Goal: Task Accomplishment & Management: Manage account settings

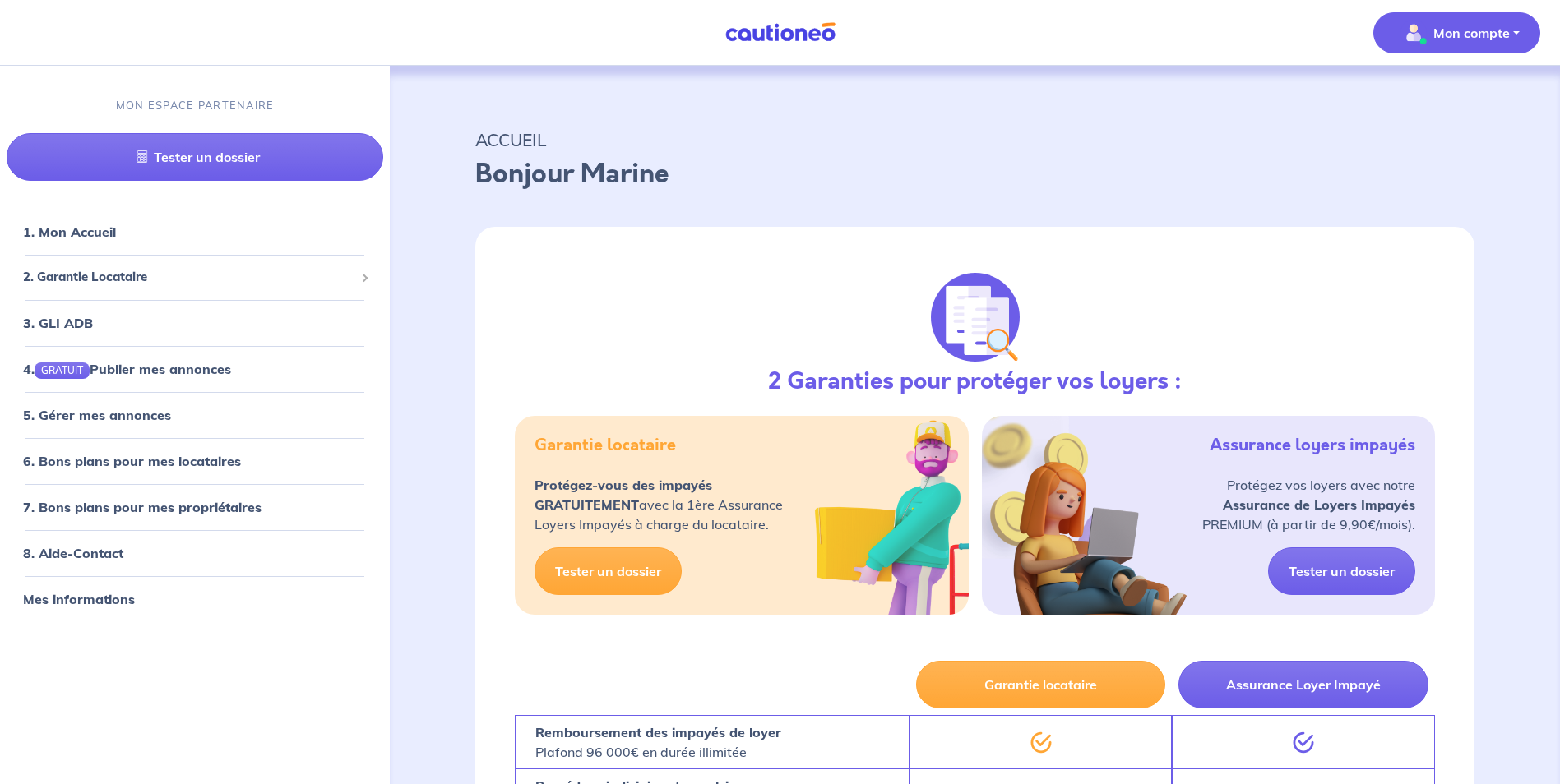
click at [1491, 39] on p "Mon compte" at bounding box center [1472, 33] width 77 height 20
click at [1439, 106] on link "Mes informations" at bounding box center [1441, 102] width 132 height 27
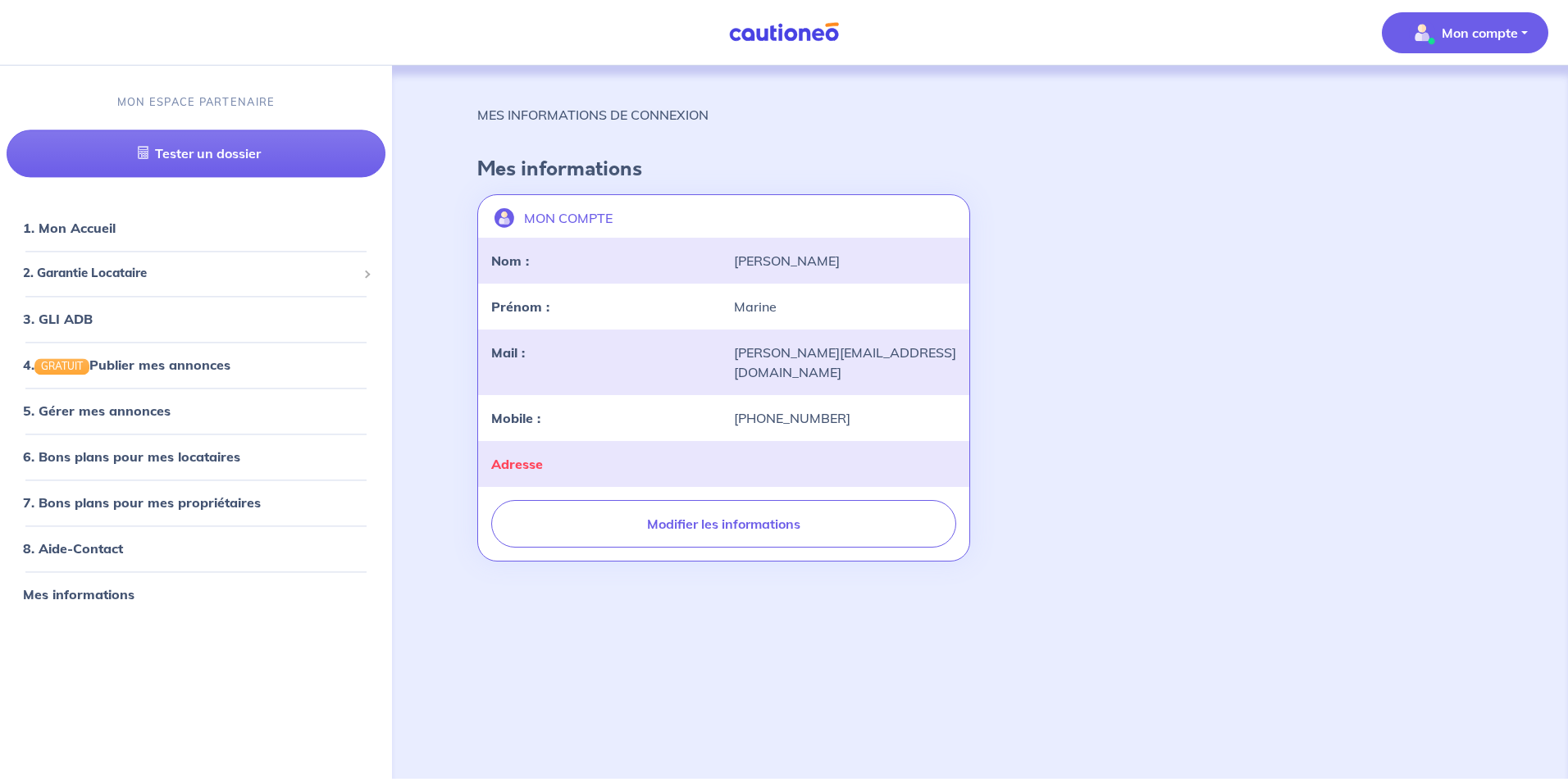
click at [1489, 33] on p "Mon compte" at bounding box center [1479, 32] width 77 height 20
click at [1449, 144] on link "Me déconnecter" at bounding box center [1448, 141] width 132 height 27
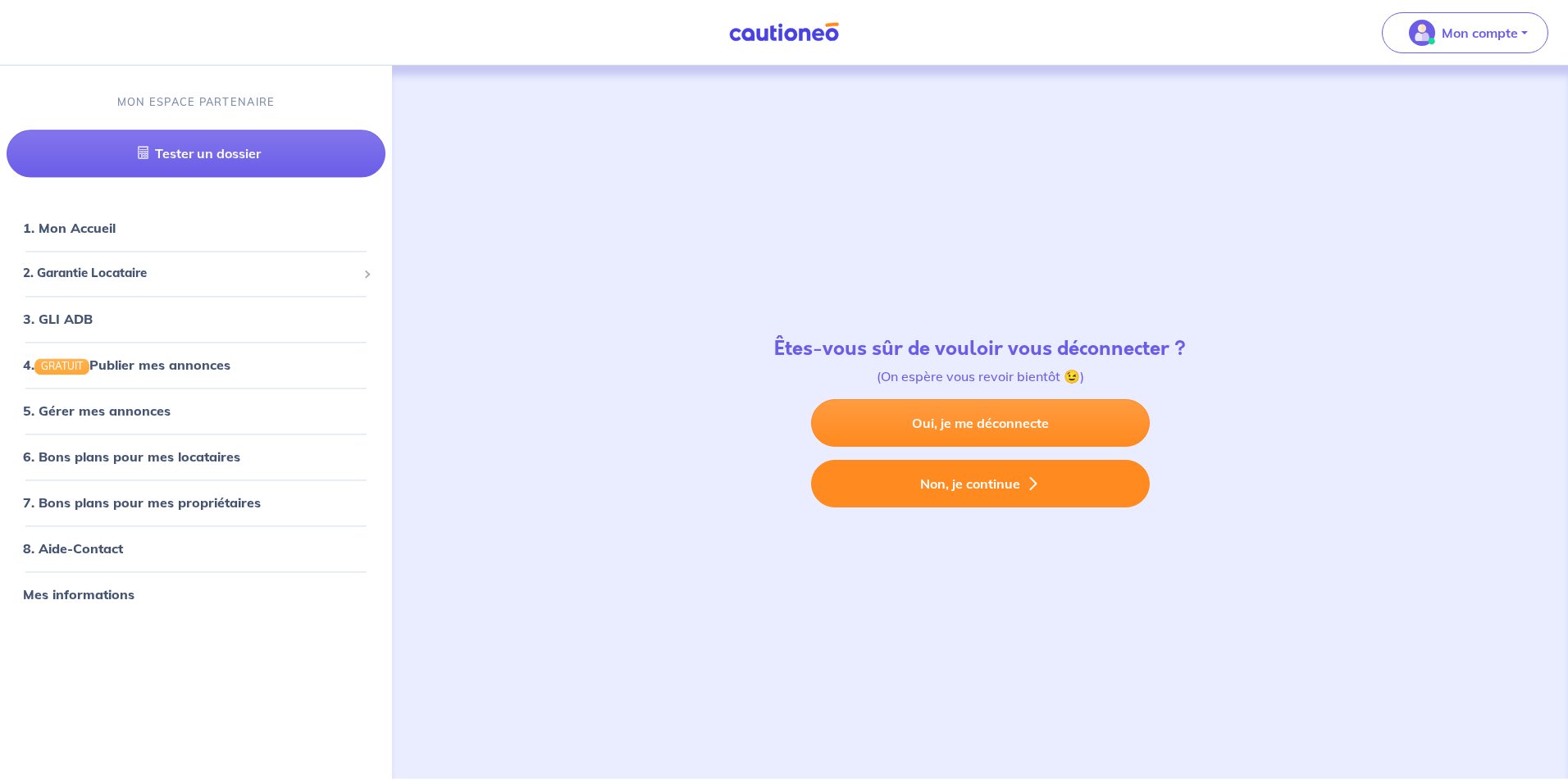
click at [1001, 485] on button "Non, je continue" at bounding box center [980, 484] width 338 height 47
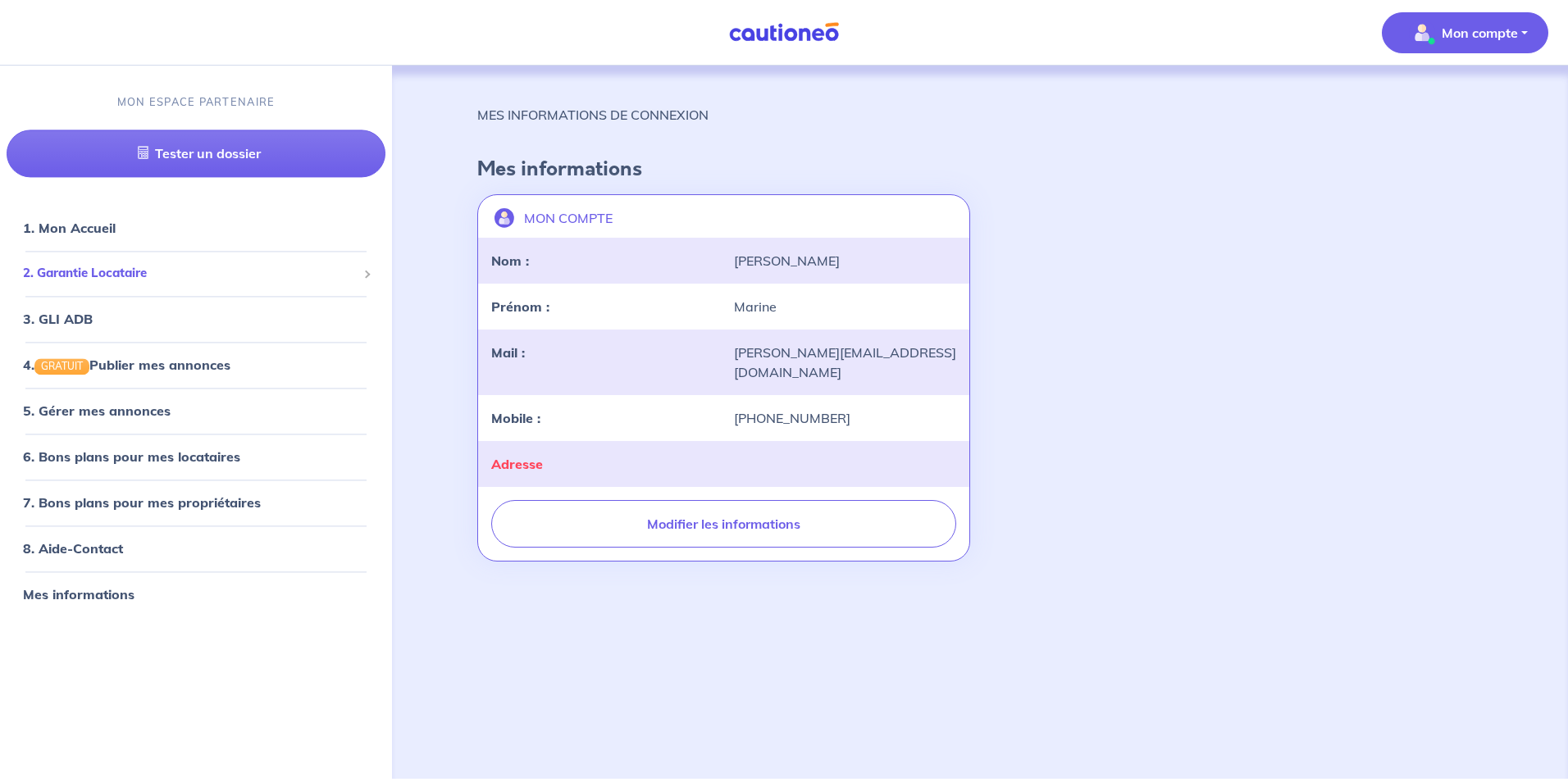
click at [83, 272] on span "2. Garantie Locataire" at bounding box center [189, 273] width 333 height 19
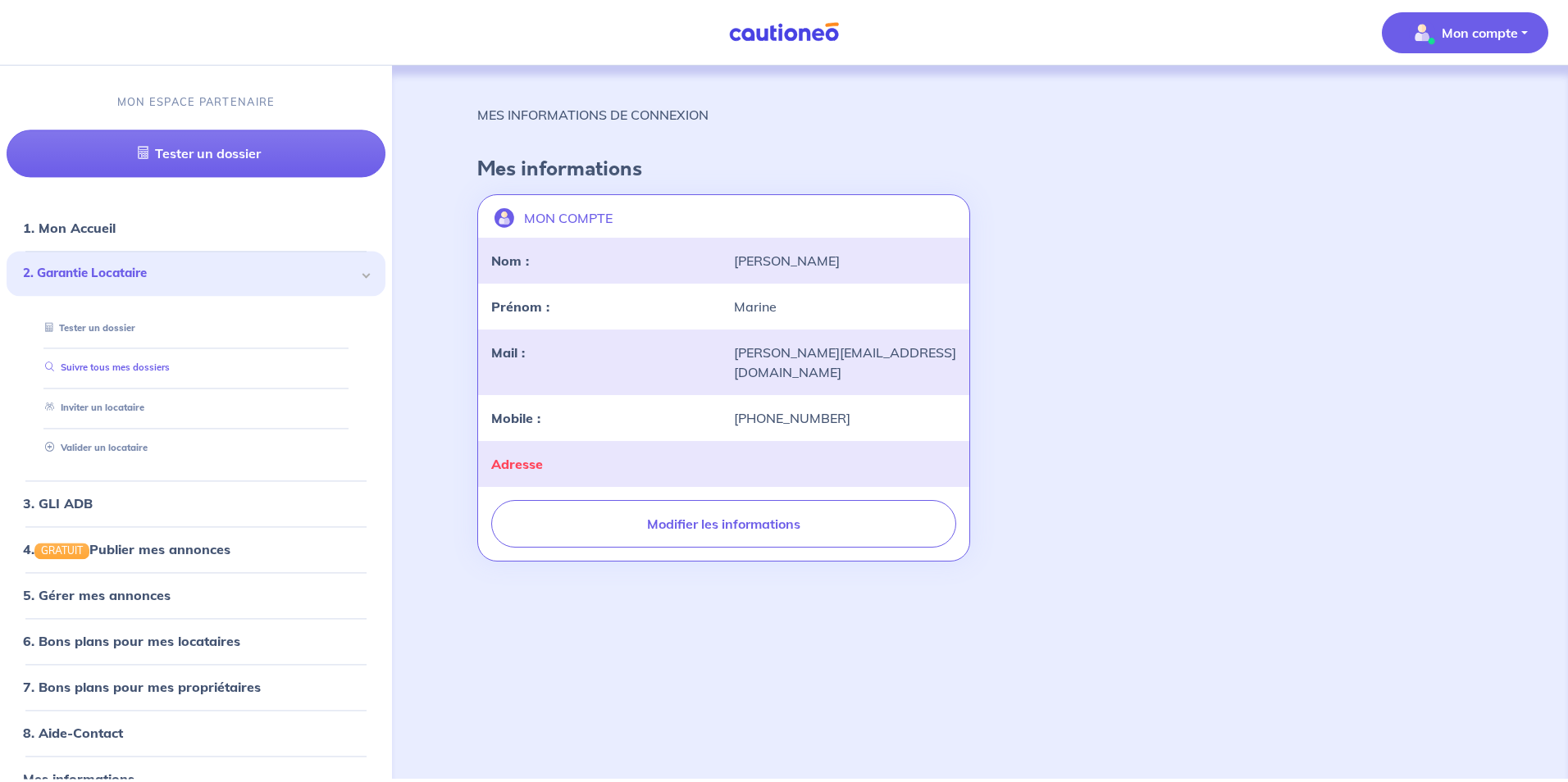
click at [131, 367] on link "Suivre tous mes dossiers" at bounding box center [103, 368] width 131 height 12
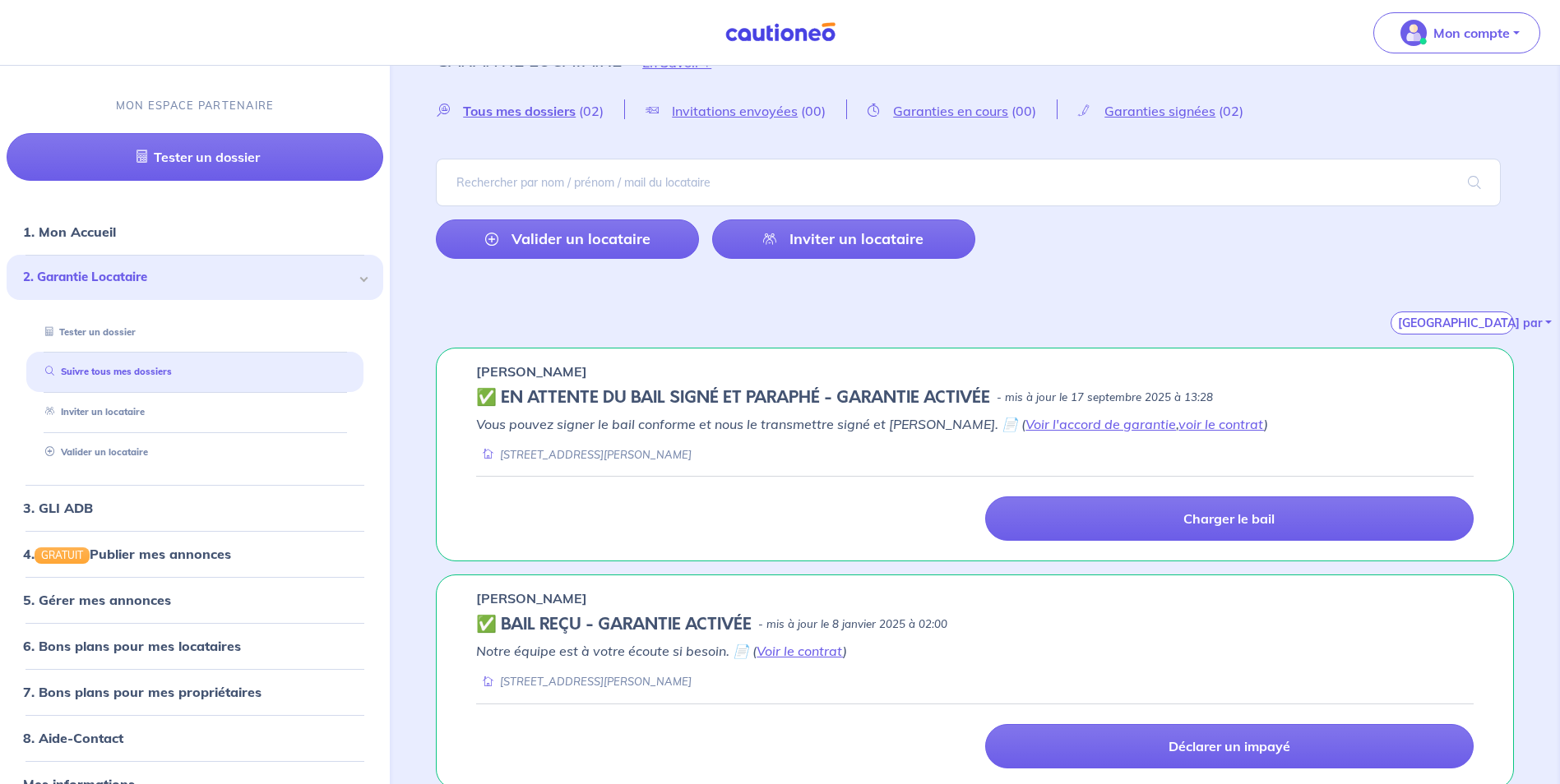
scroll to position [58, 0]
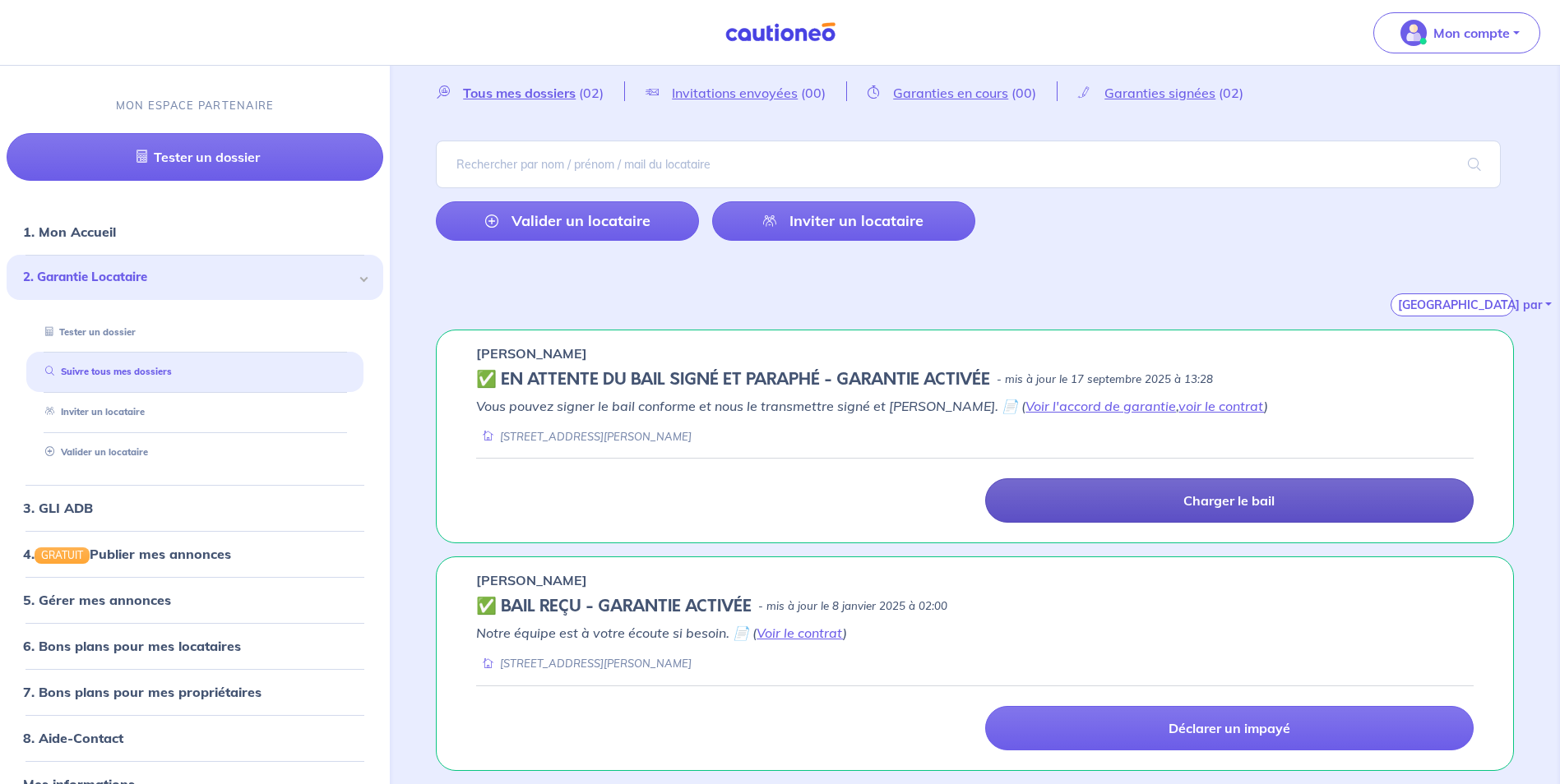
click at [1225, 501] on p "Charger le bail" at bounding box center [1228, 500] width 92 height 17
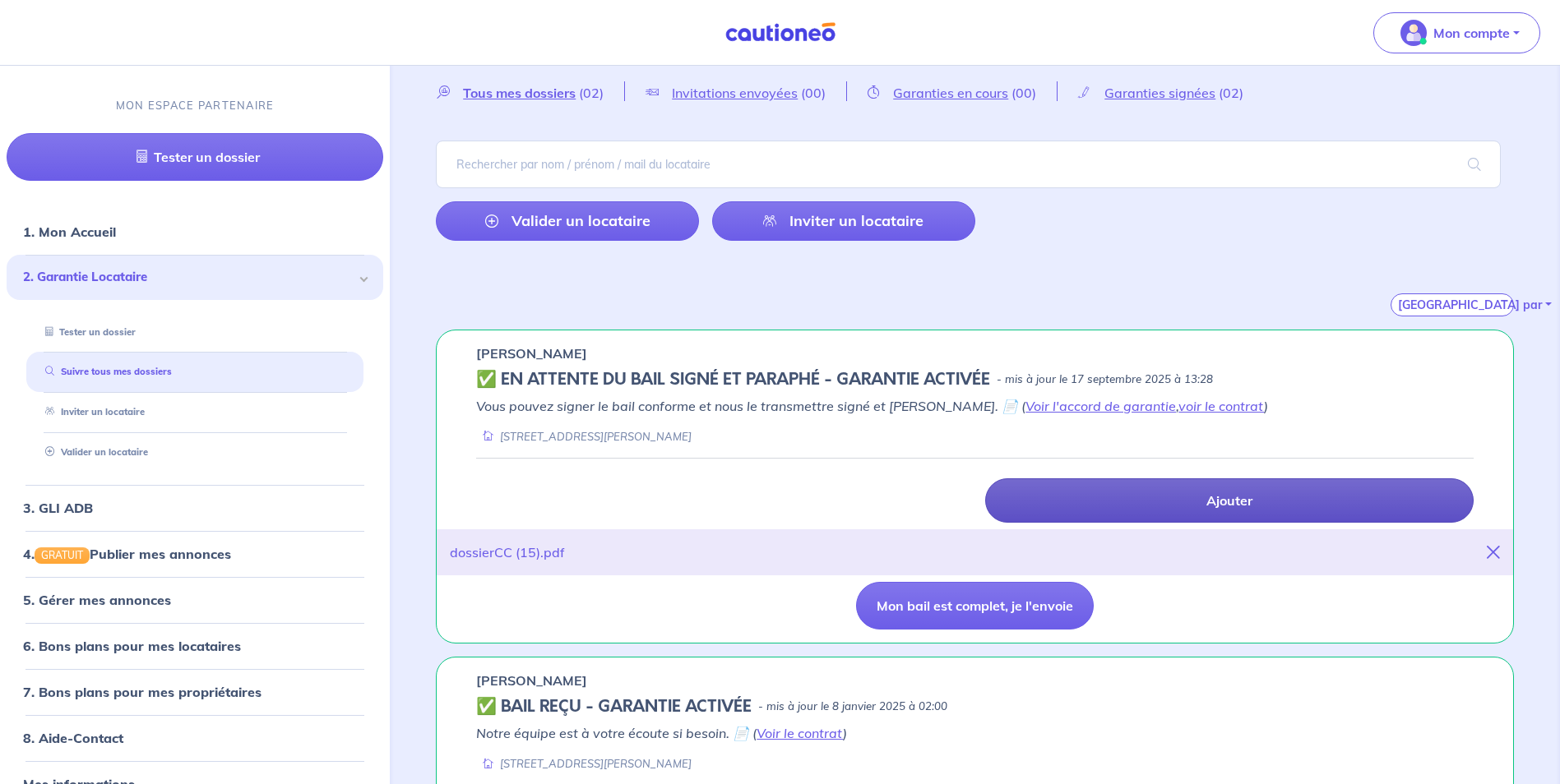
click at [1489, 548] on icon at bounding box center [1493, 551] width 13 height 13
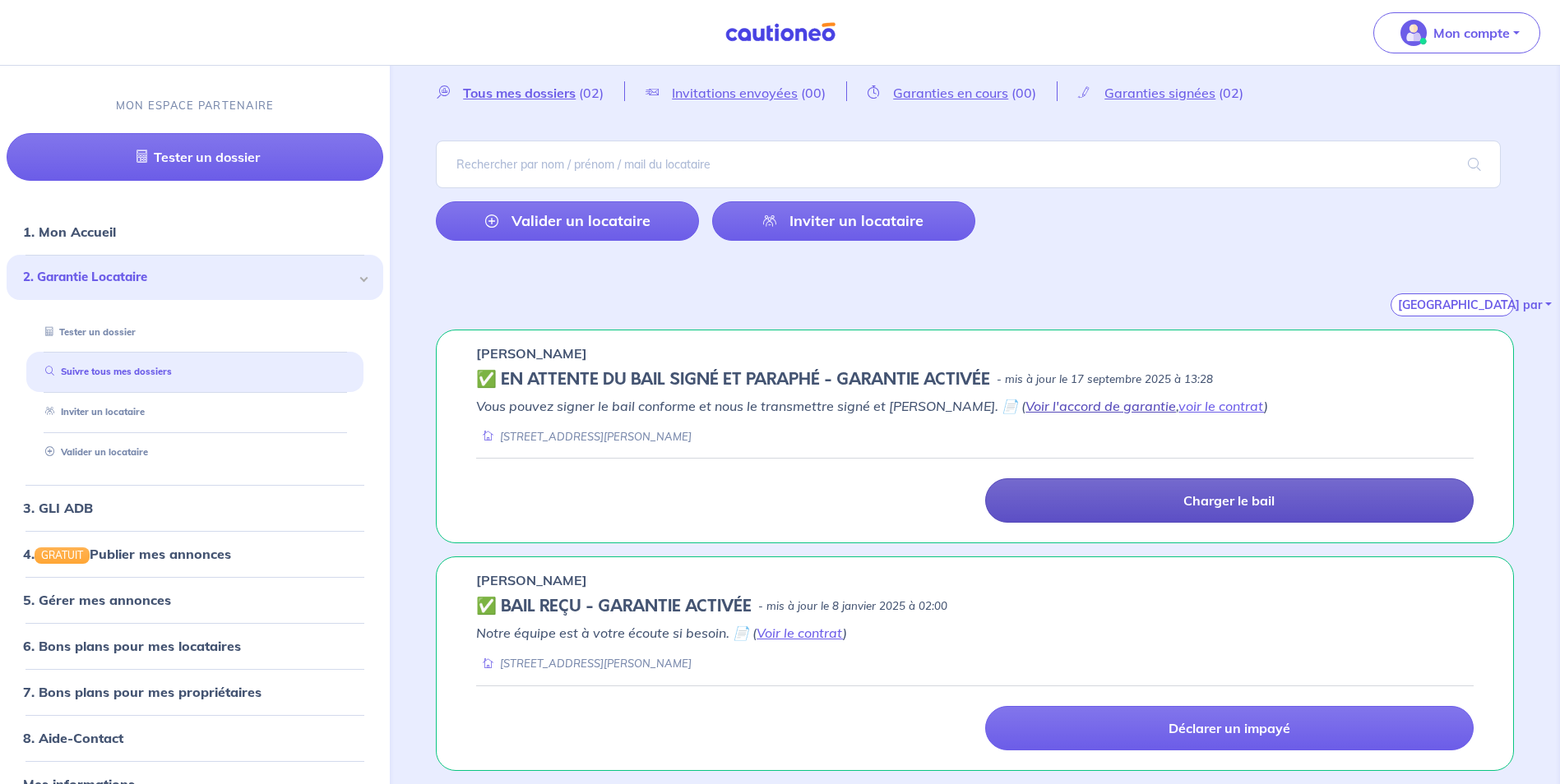
click at [1057, 408] on link "Voir l'accord de garantie" at bounding box center [1100, 405] width 151 height 17
